Goal: Check status: Check status

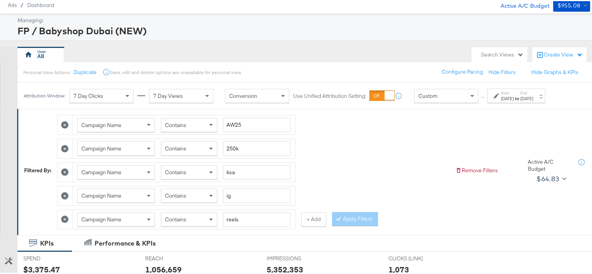
scroll to position [39, 0]
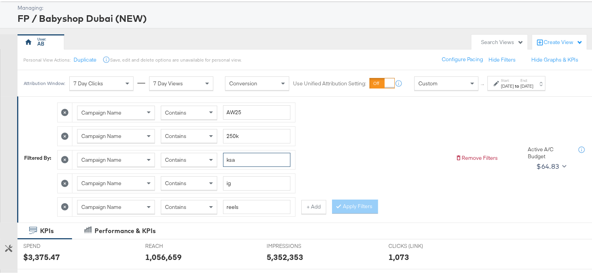
click at [233, 158] on input "ksa" at bounding box center [256, 158] width 67 height 14
type input "kwt"
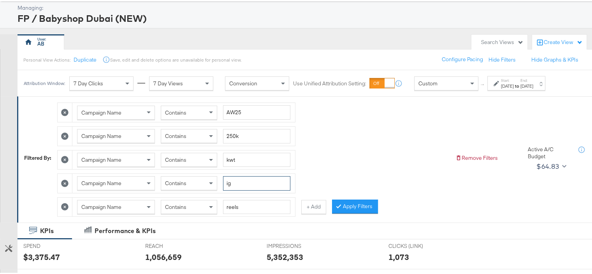
click at [228, 182] on input "ig" at bounding box center [256, 182] width 67 height 14
type input "fb"
click at [240, 202] on input "reels" at bounding box center [256, 205] width 67 height 14
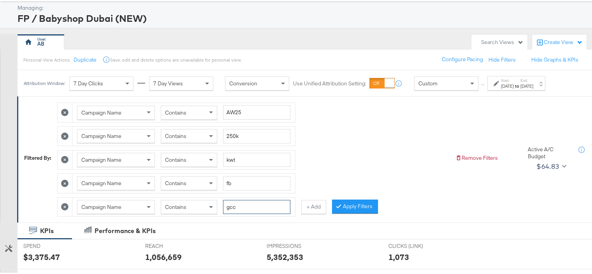
type input "gcc"
click at [355, 203] on button "Apply Filters" at bounding box center [355, 205] width 46 height 14
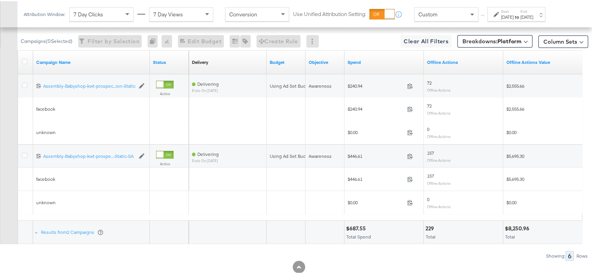
scroll to position [339, 0]
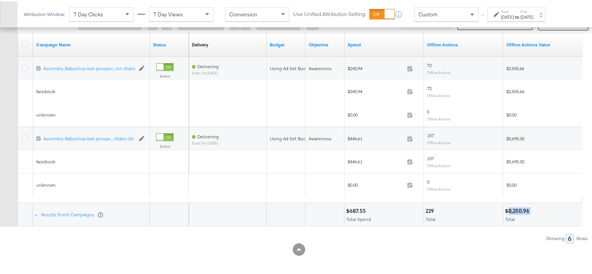
drag, startPoint x: 530, startPoint y: 204, endPoint x: 509, endPoint y: 205, distance: 21.4
click at [509, 206] on div "$8,250.96" at bounding box center [518, 209] width 27 height 7
copy div "8,250.96"
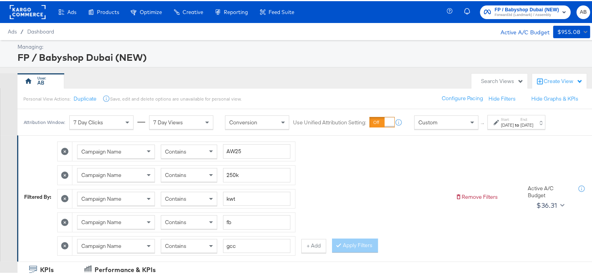
scroll to position [78, 0]
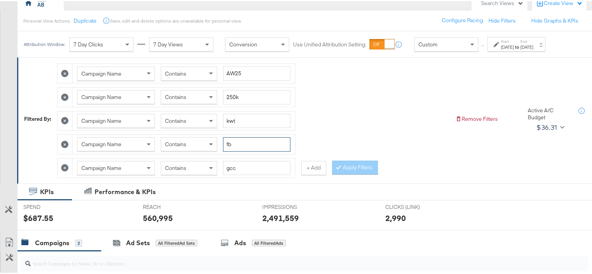
click at [229, 140] on input "fb" at bounding box center [256, 143] width 67 height 14
click at [308, 166] on button "+ Add" at bounding box center [313, 167] width 25 height 14
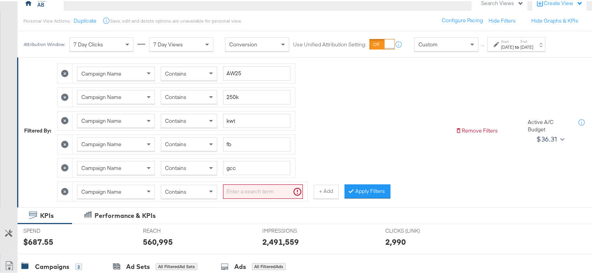
click at [234, 188] on input "search" at bounding box center [263, 190] width 80 height 14
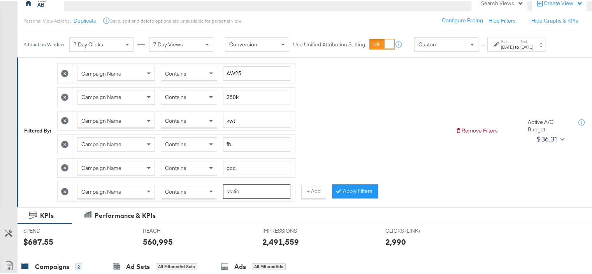
type input "static"
click at [228, 141] on input "fb" at bounding box center [256, 143] width 67 height 14
type input "ig"
click at [366, 191] on button "Apply Filters" at bounding box center [355, 190] width 46 height 14
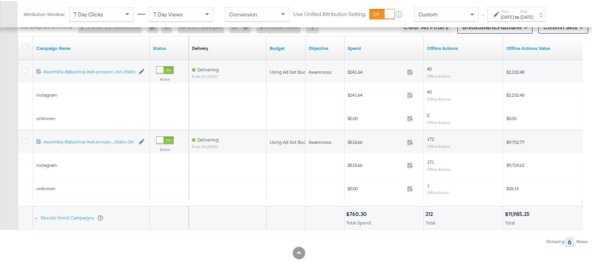
scroll to position [362, 0]
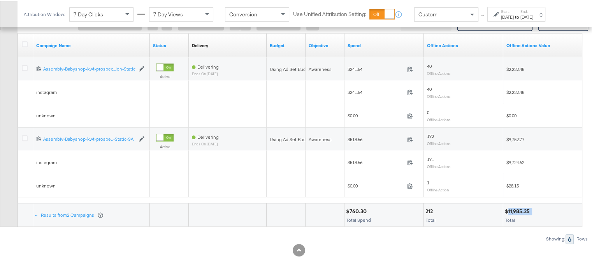
drag, startPoint x: 533, startPoint y: 208, endPoint x: 508, endPoint y: 208, distance: 24.5
click at [508, 208] on div "$11,985.25" at bounding box center [543, 209] width 76 height 7
copy div "11,985.25"
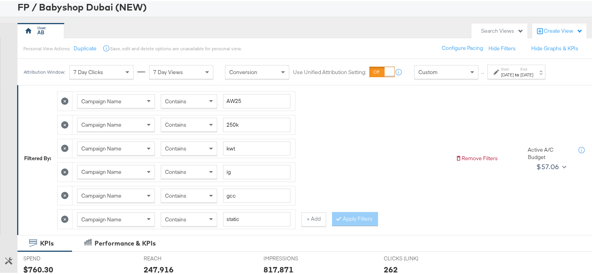
scroll to position [90, 0]
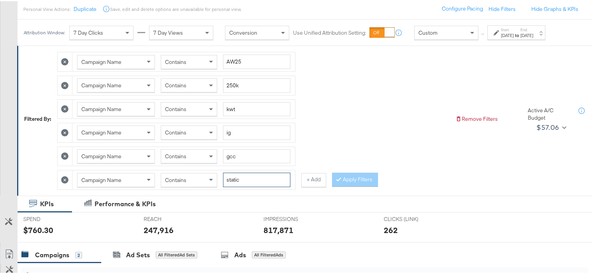
click at [233, 179] on input "static" at bounding box center [256, 178] width 67 height 14
type input "reels"
click at [369, 179] on button "Apply Filters" at bounding box center [355, 178] width 46 height 14
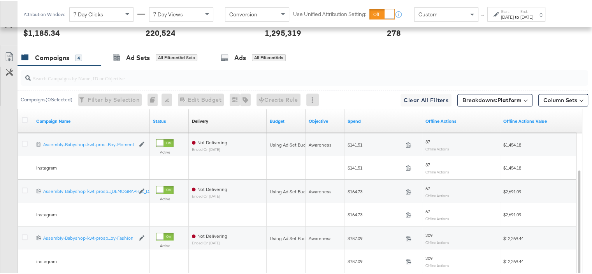
scroll to position [385, 0]
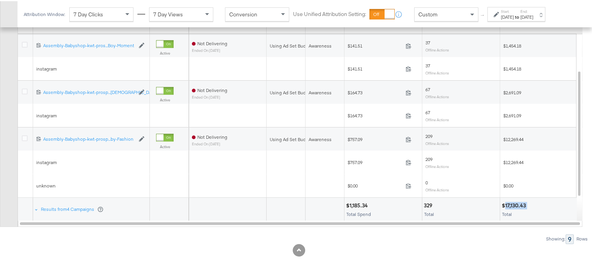
drag, startPoint x: 527, startPoint y: 202, endPoint x: 505, endPoint y: 202, distance: 22.2
click at [505, 202] on div "$17,130.43" at bounding box center [515, 203] width 26 height 7
copy div "17,130.43"
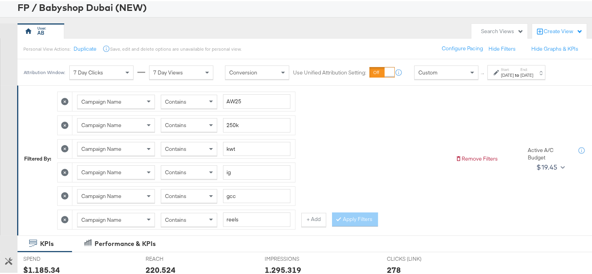
scroll to position [78, 0]
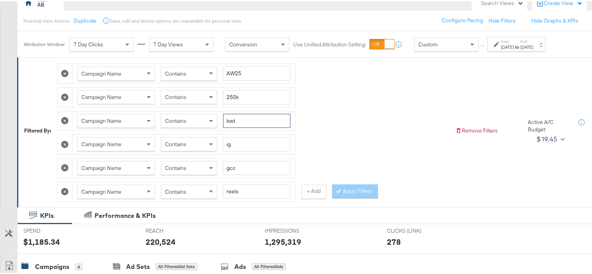
click at [232, 117] on input "kwt" at bounding box center [256, 119] width 67 height 14
type input "qat"
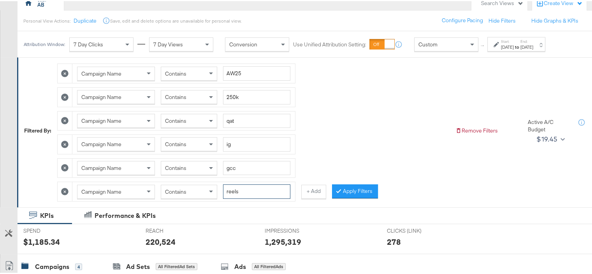
click at [231, 188] on input "reels" at bounding box center [256, 190] width 67 height 14
type input "static"
click at [228, 142] on input "ig" at bounding box center [256, 143] width 67 height 14
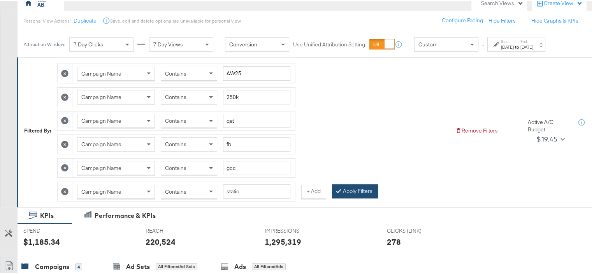
click at [342, 188] on div at bounding box center [339, 189] width 5 height 7
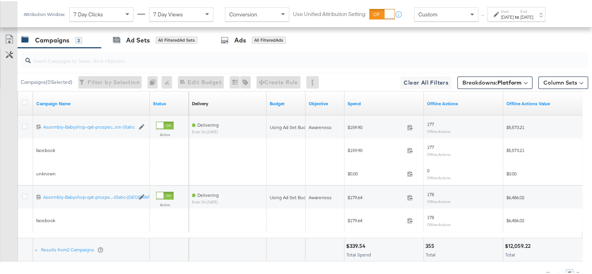
scroll to position [339, 0]
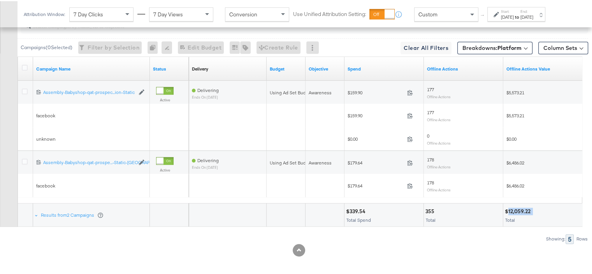
drag, startPoint x: 534, startPoint y: 208, endPoint x: 508, endPoint y: 210, distance: 25.3
click at [508, 210] on div "$12,059.22" at bounding box center [543, 209] width 76 height 7
copy div "12,059.22"
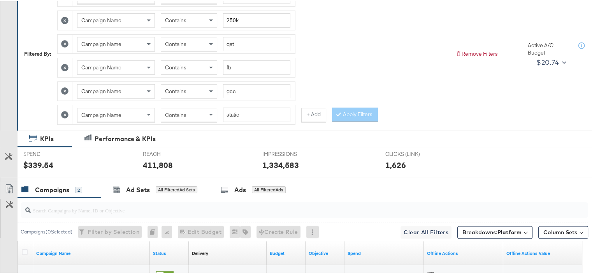
scroll to position [66, 0]
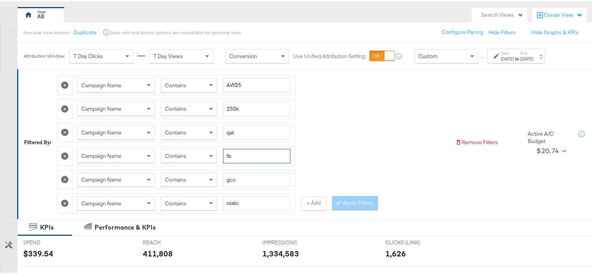
click at [238, 154] on input "fb" at bounding box center [256, 154] width 67 height 14
type input "ig"
click at [345, 200] on button "Apply Filters" at bounding box center [355, 202] width 46 height 14
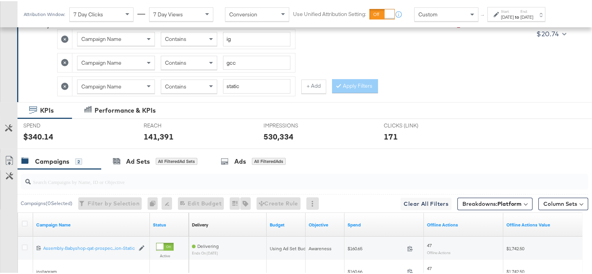
scroll to position [315, 0]
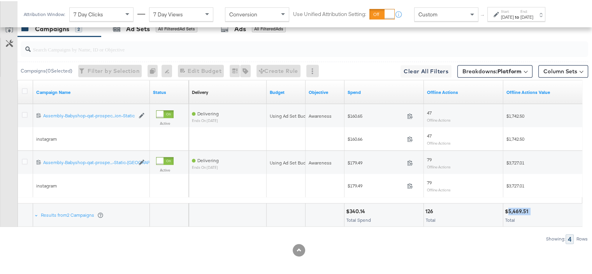
drag, startPoint x: 530, startPoint y: 207, endPoint x: 507, endPoint y: 206, distance: 22.6
click at [507, 206] on div "$5,469.51" at bounding box center [543, 209] width 76 height 7
copy div "5,469.51"
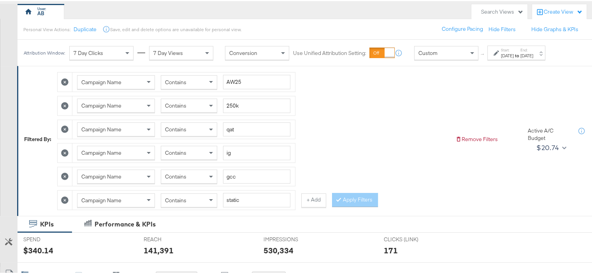
scroll to position [82, 0]
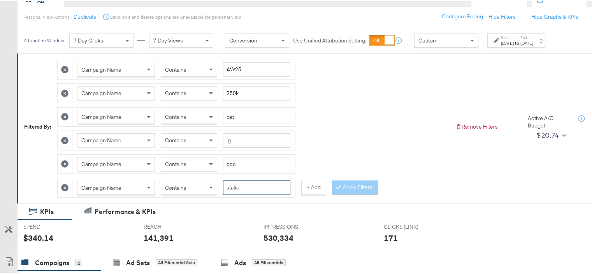
click at [233, 188] on input "static" at bounding box center [256, 186] width 67 height 14
type input "reels"
click at [355, 180] on button "Apply Filters" at bounding box center [355, 186] width 46 height 14
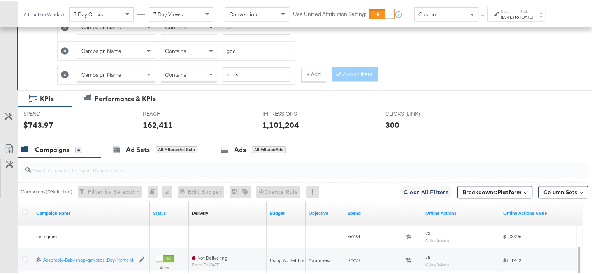
scroll to position [350, 0]
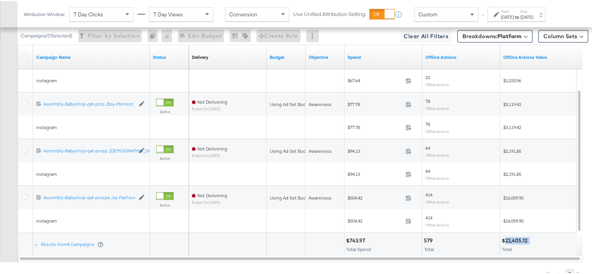
drag, startPoint x: 532, startPoint y: 235, endPoint x: 505, endPoint y: 238, distance: 27.0
click at [505, 238] on div "$22,405.12" at bounding box center [539, 238] width 74 height 7
copy div "22,405.12"
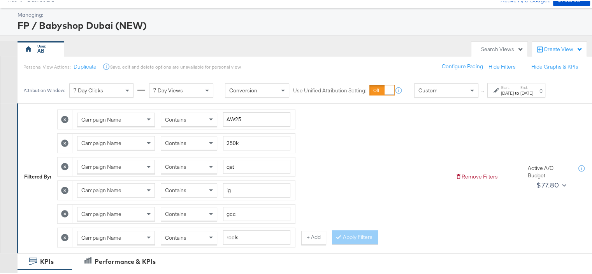
scroll to position [39, 0]
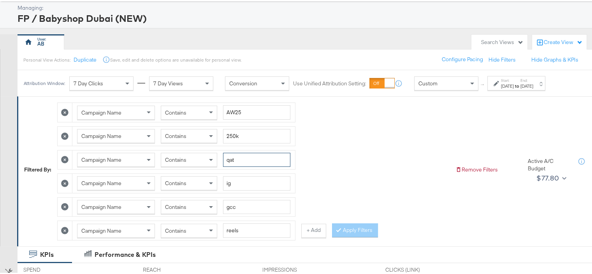
click at [235, 154] on input "qat" at bounding box center [256, 158] width 67 height 14
type input "-om-"
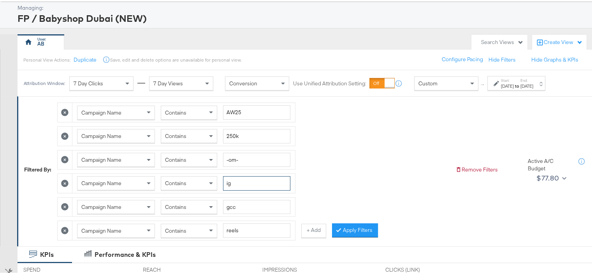
click at [226, 182] on input "ig" at bounding box center [256, 182] width 67 height 14
type input "fb"
click at [235, 226] on input "reels" at bounding box center [256, 229] width 67 height 14
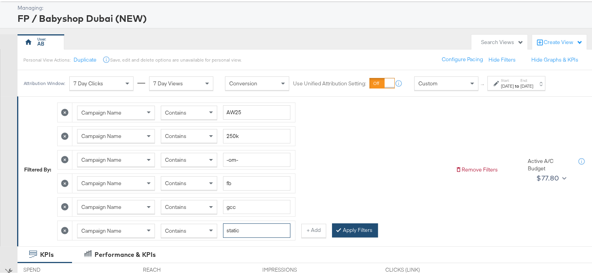
type input "static"
click at [361, 226] on button "Apply Filters" at bounding box center [355, 229] width 46 height 14
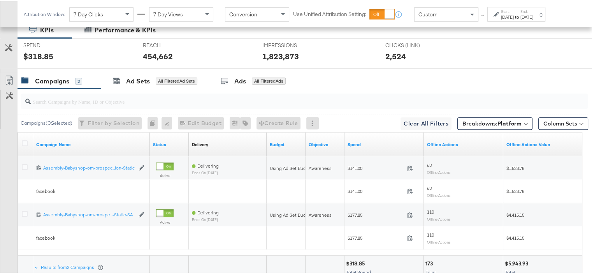
scroll to position [315, 0]
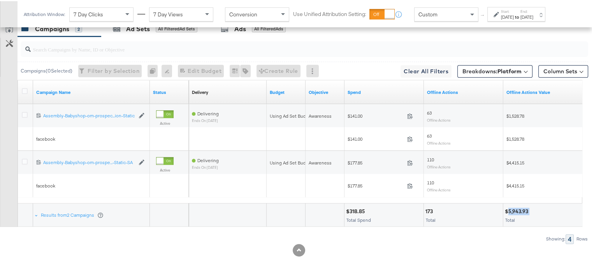
drag, startPoint x: 529, startPoint y: 207, endPoint x: 509, endPoint y: 207, distance: 20.3
click at [509, 207] on div "$5,943.93" at bounding box center [518, 209] width 26 height 7
copy div "5,943.93"
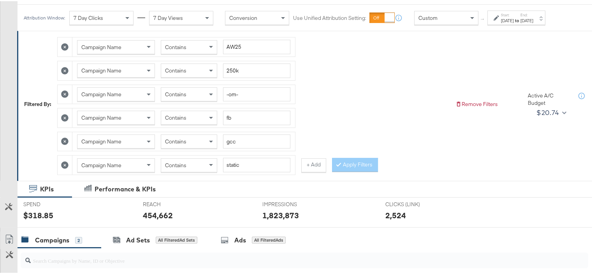
scroll to position [43, 0]
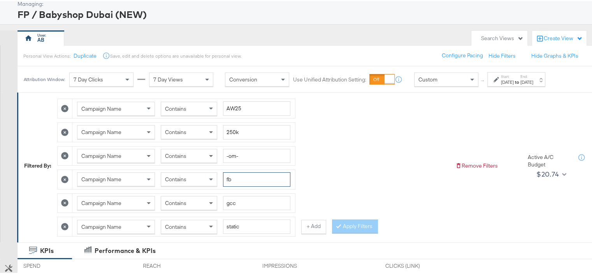
click at [233, 177] on input "fb" at bounding box center [256, 178] width 67 height 14
type input "ig"
click at [361, 222] on button "Apply Filters" at bounding box center [355, 225] width 46 height 14
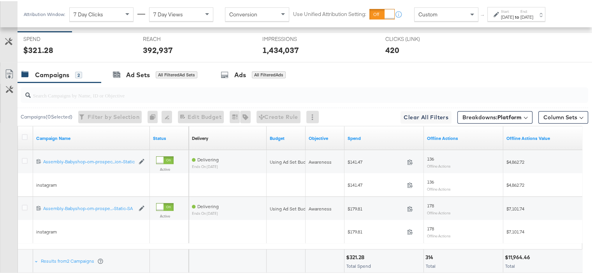
scroll to position [315, 0]
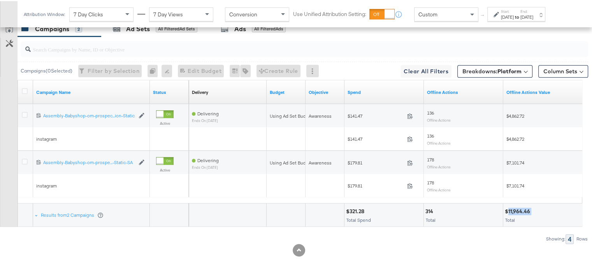
drag, startPoint x: 532, startPoint y: 207, endPoint x: 508, endPoint y: 210, distance: 23.5
click at [508, 210] on div "$11,964.46" at bounding box center [519, 209] width 28 height 7
copy div "11,964.46"
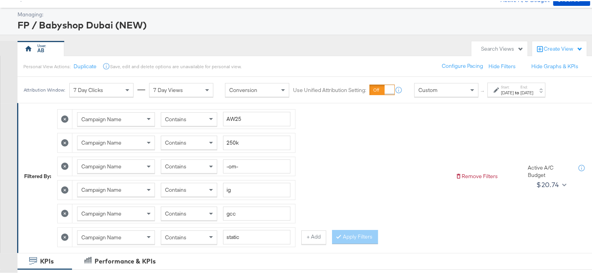
scroll to position [78, 0]
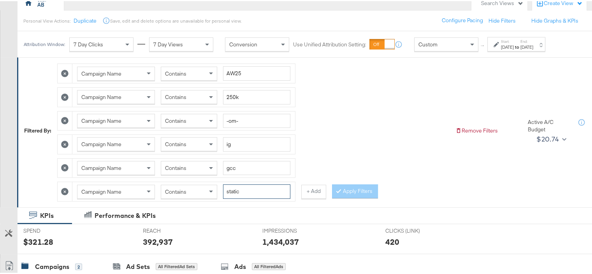
click at [229, 188] on input "static" at bounding box center [256, 190] width 67 height 14
type input "reels"
click at [340, 186] on div at bounding box center [339, 189] width 5 height 7
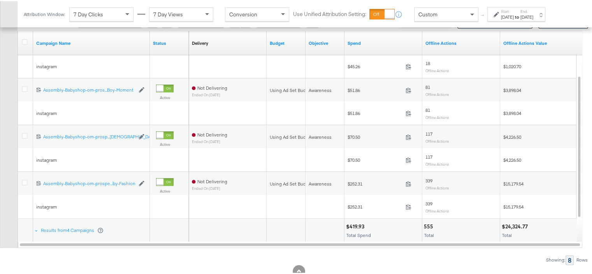
scroll to position [385, 0]
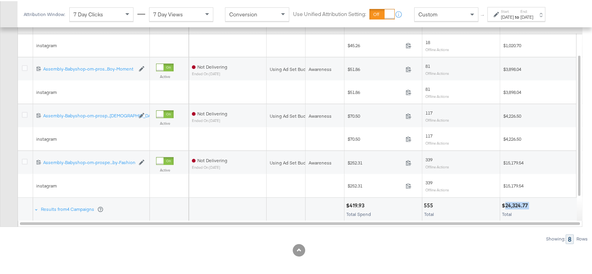
drag, startPoint x: 529, startPoint y: 202, endPoint x: 506, endPoint y: 202, distance: 23.3
click at [506, 202] on div "$24,324.77" at bounding box center [516, 203] width 28 height 7
copy div "24,324.77"
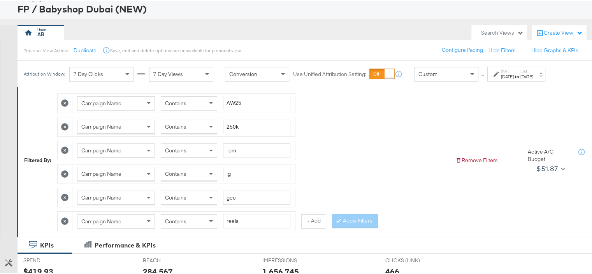
scroll to position [35, 0]
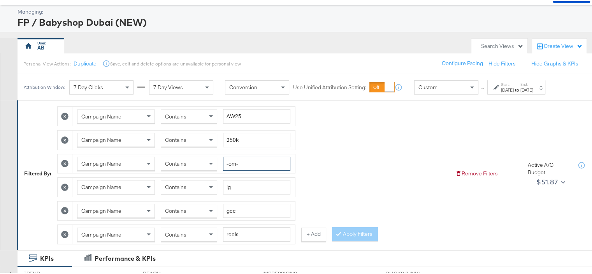
click at [236, 163] on input "-om-" at bounding box center [256, 162] width 67 height 14
type input "bah"
click at [229, 186] on input "ig" at bounding box center [256, 186] width 67 height 14
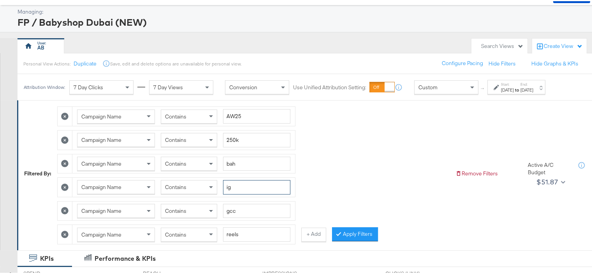
click at [229, 186] on input "ig" at bounding box center [256, 186] width 67 height 14
type input "fb"
click at [231, 228] on input "reels" at bounding box center [256, 233] width 67 height 14
type input "static"
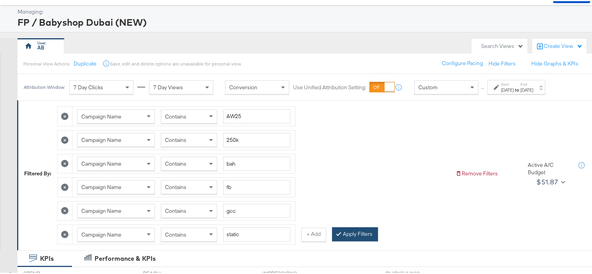
click at [350, 230] on button "Apply Filters" at bounding box center [355, 233] width 46 height 14
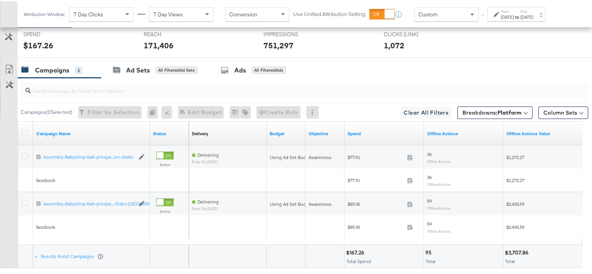
scroll to position [315, 0]
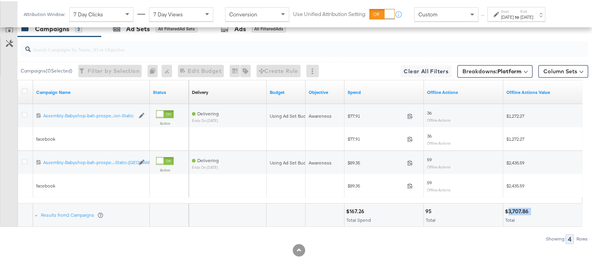
drag, startPoint x: 532, startPoint y: 207, endPoint x: 507, endPoint y: 208, distance: 24.9
click at [507, 208] on div "$3,707.86" at bounding box center [543, 209] width 76 height 7
copy div "3,707.86"
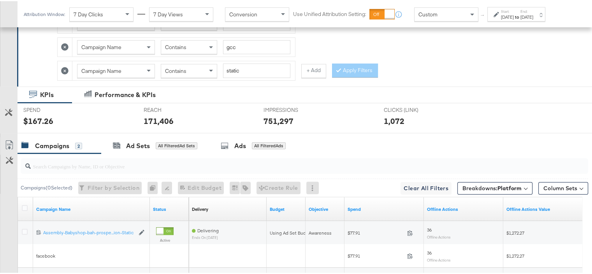
scroll to position [82, 0]
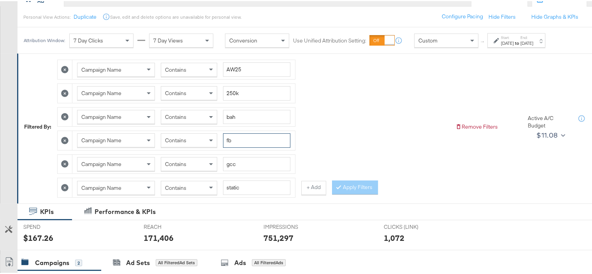
click at [231, 137] on input "fb" at bounding box center [256, 139] width 67 height 14
type input "ig"
click at [352, 180] on button "Apply Filters" at bounding box center [355, 186] width 46 height 14
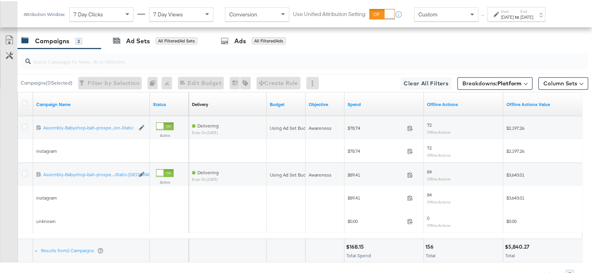
scroll to position [339, 0]
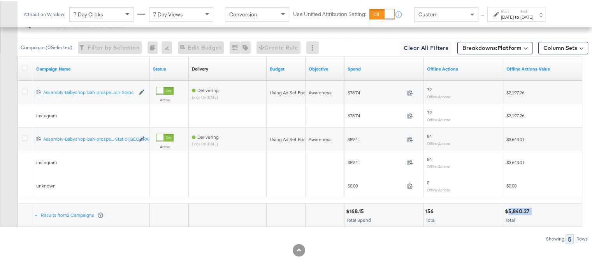
drag, startPoint x: 532, startPoint y: 207, endPoint x: 507, endPoint y: 207, distance: 24.1
click at [507, 207] on div "$5,840.27" at bounding box center [543, 209] width 76 height 7
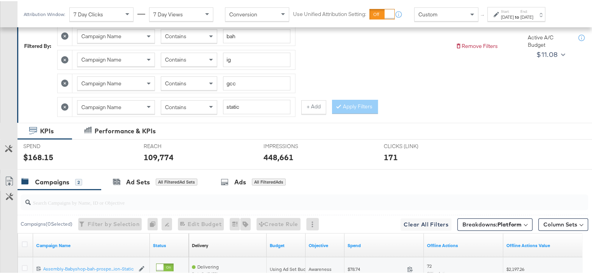
scroll to position [66, 0]
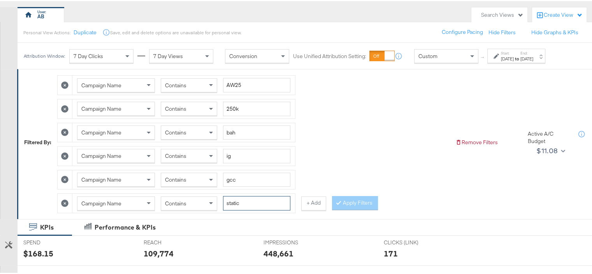
click at [233, 201] on input "static" at bounding box center [256, 202] width 67 height 14
type input "reels"
click at [369, 197] on button "Apply Filters" at bounding box center [355, 202] width 46 height 14
click at [62, 151] on icon at bounding box center [64, 154] width 7 height 7
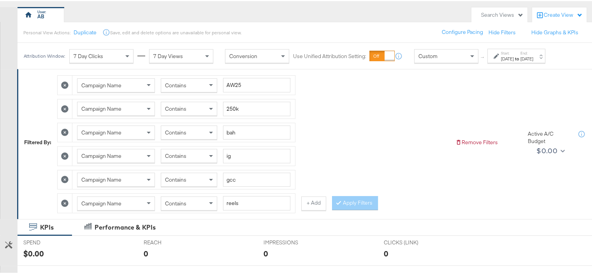
type input "gcc"
type input "reels"
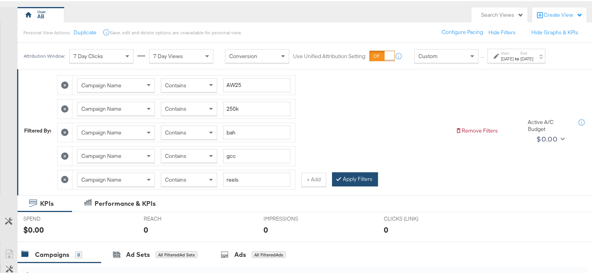
click at [353, 175] on button "Apply Filters" at bounding box center [355, 178] width 46 height 14
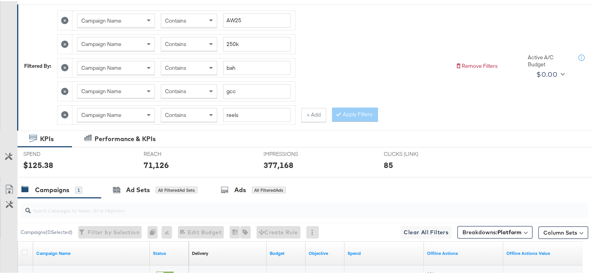
scroll to position [246, 0]
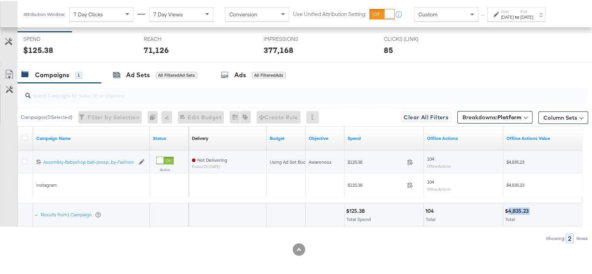
drag, startPoint x: 530, startPoint y: 207, endPoint x: 509, endPoint y: 208, distance: 21.4
click at [509, 208] on div "$4,835.23" at bounding box center [518, 209] width 26 height 7
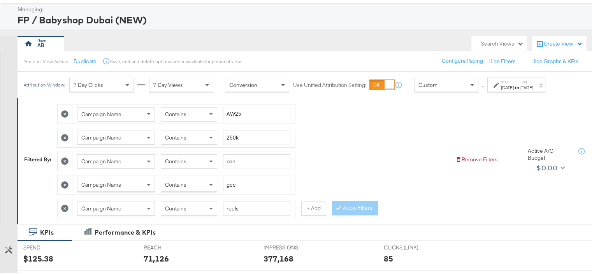
scroll to position [51, 0]
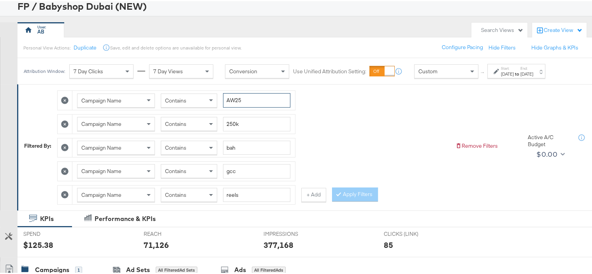
click at [233, 101] on input "AW25" at bounding box center [256, 99] width 67 height 14
type input "always-on"
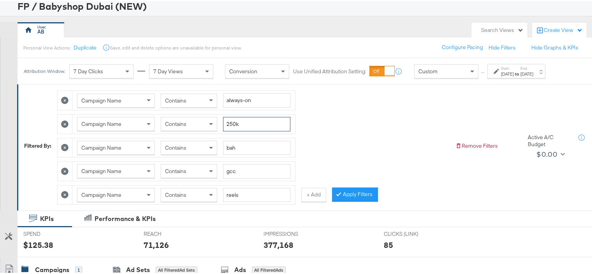
click at [231, 122] on input "250k" at bounding box center [256, 123] width 67 height 14
type input "180k"
click at [231, 146] on input "bah" at bounding box center [256, 146] width 67 height 14
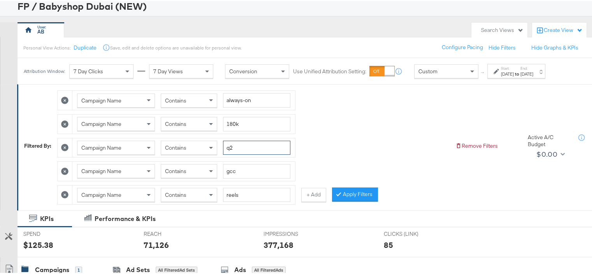
type input "q2"
click at [194, 145] on div "Contains" at bounding box center [189, 146] width 56 height 13
click at [360, 189] on button "Apply Filters" at bounding box center [355, 193] width 46 height 14
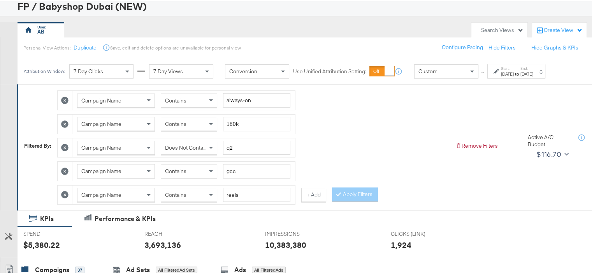
click at [520, 74] on strong "to" at bounding box center [517, 73] width 7 height 6
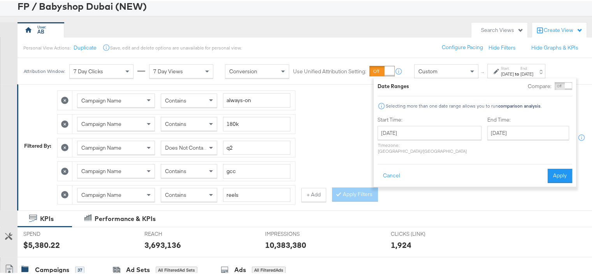
click at [423, 137] on div "[DATE] ‹ [DATE] › Su Mo Tu We Th Fr Sa 31 1 2 3 4 5 6 7 8 9 10 11 12 13 14 15 1…" at bounding box center [429, 139] width 104 height 28
click at [423, 135] on input "[DATE]" at bounding box center [429, 132] width 104 height 14
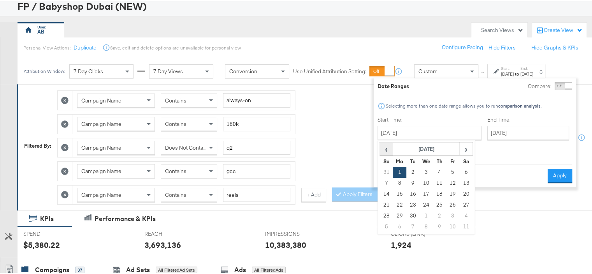
click at [388, 148] on span "‹" at bounding box center [386, 148] width 12 height 12
click at [411, 168] on td "1" at bounding box center [412, 170] width 13 height 11
type input "[DATE]"
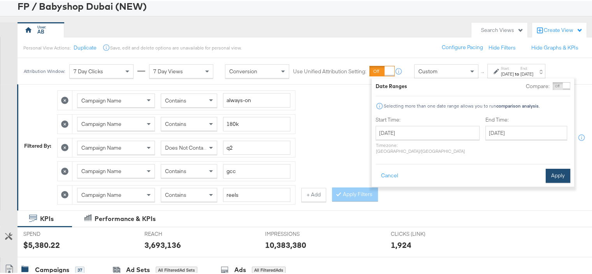
click at [559, 167] on button "Apply" at bounding box center [558, 174] width 25 height 14
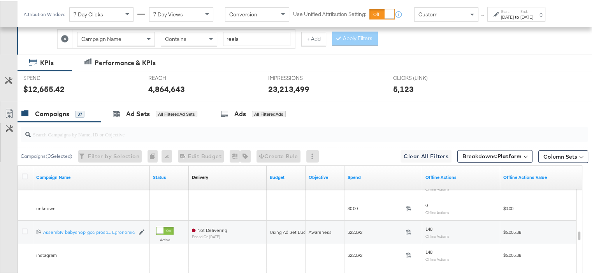
scroll to position [362, 0]
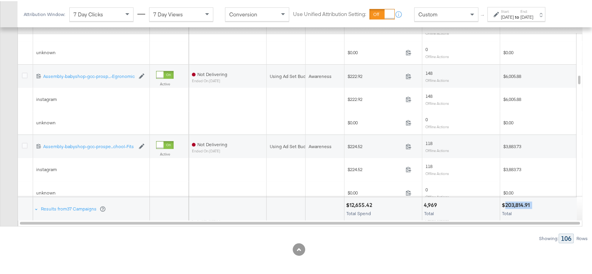
drag, startPoint x: 534, startPoint y: 199, endPoint x: 505, endPoint y: 201, distance: 28.5
click at [505, 201] on div "$203,814.91" at bounding box center [539, 203] width 74 height 7
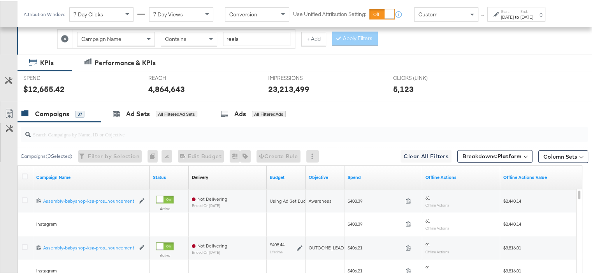
scroll to position [90, 0]
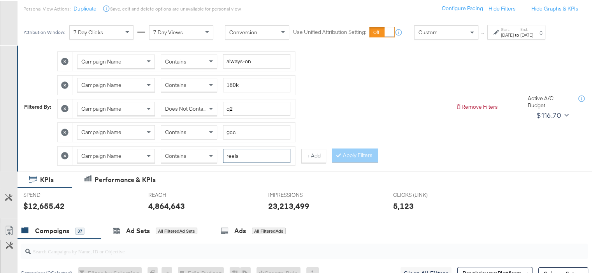
click at [231, 154] on input "reels" at bounding box center [256, 154] width 67 height 14
type input "carousel"
click at [345, 155] on button "Apply Filters" at bounding box center [355, 154] width 46 height 14
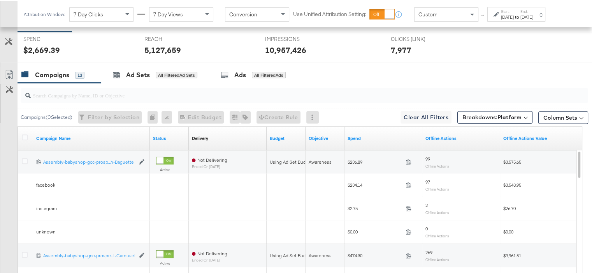
scroll to position [323, 0]
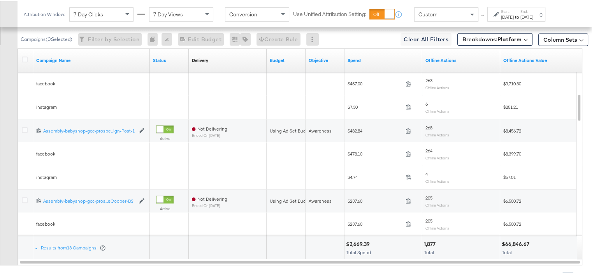
click at [515, 240] on div "$66,846.67" at bounding box center [517, 242] width 30 height 7
